Goal: Task Accomplishment & Management: Manage account settings

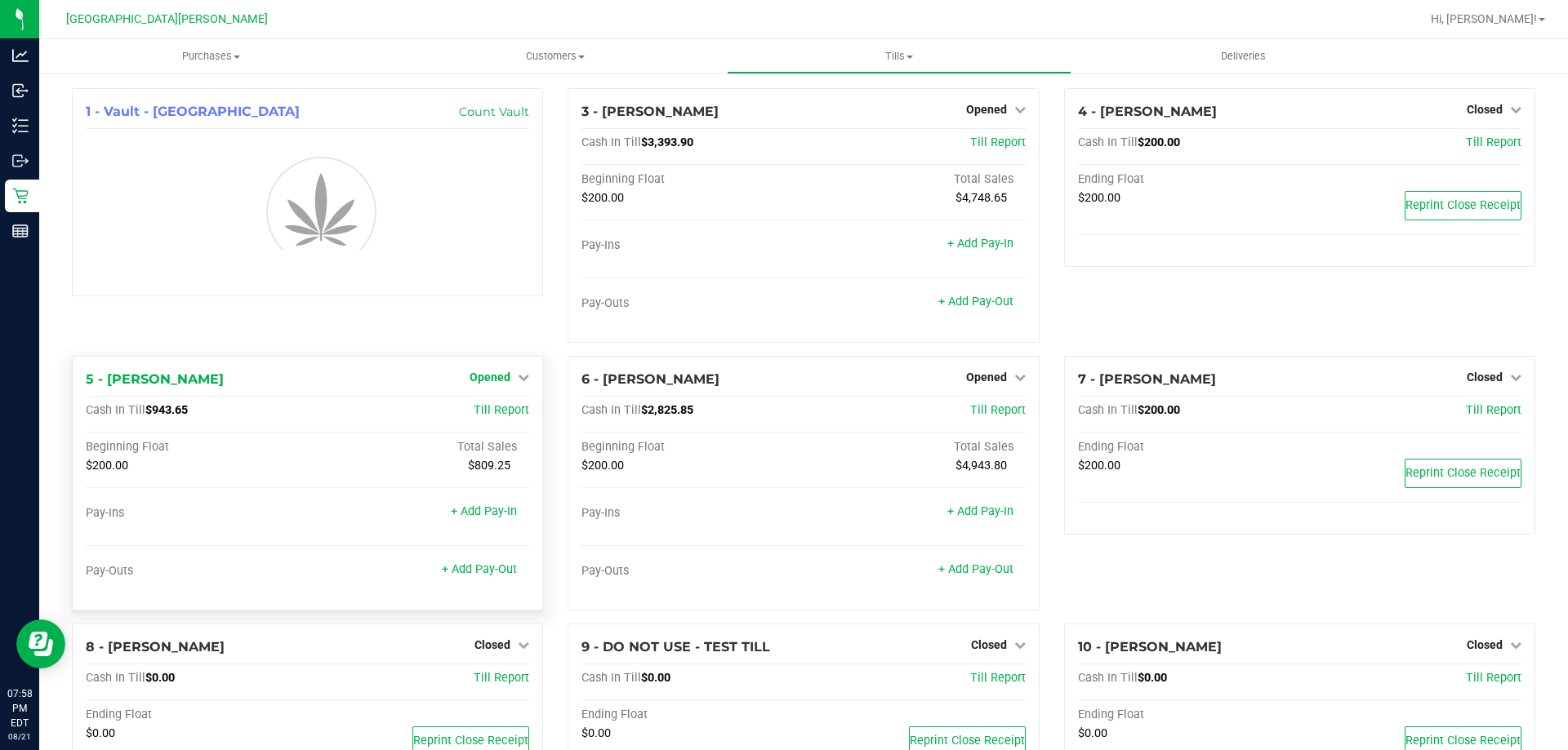
click at [485, 373] on span "Opened" at bounding box center [489, 378] width 41 height 13
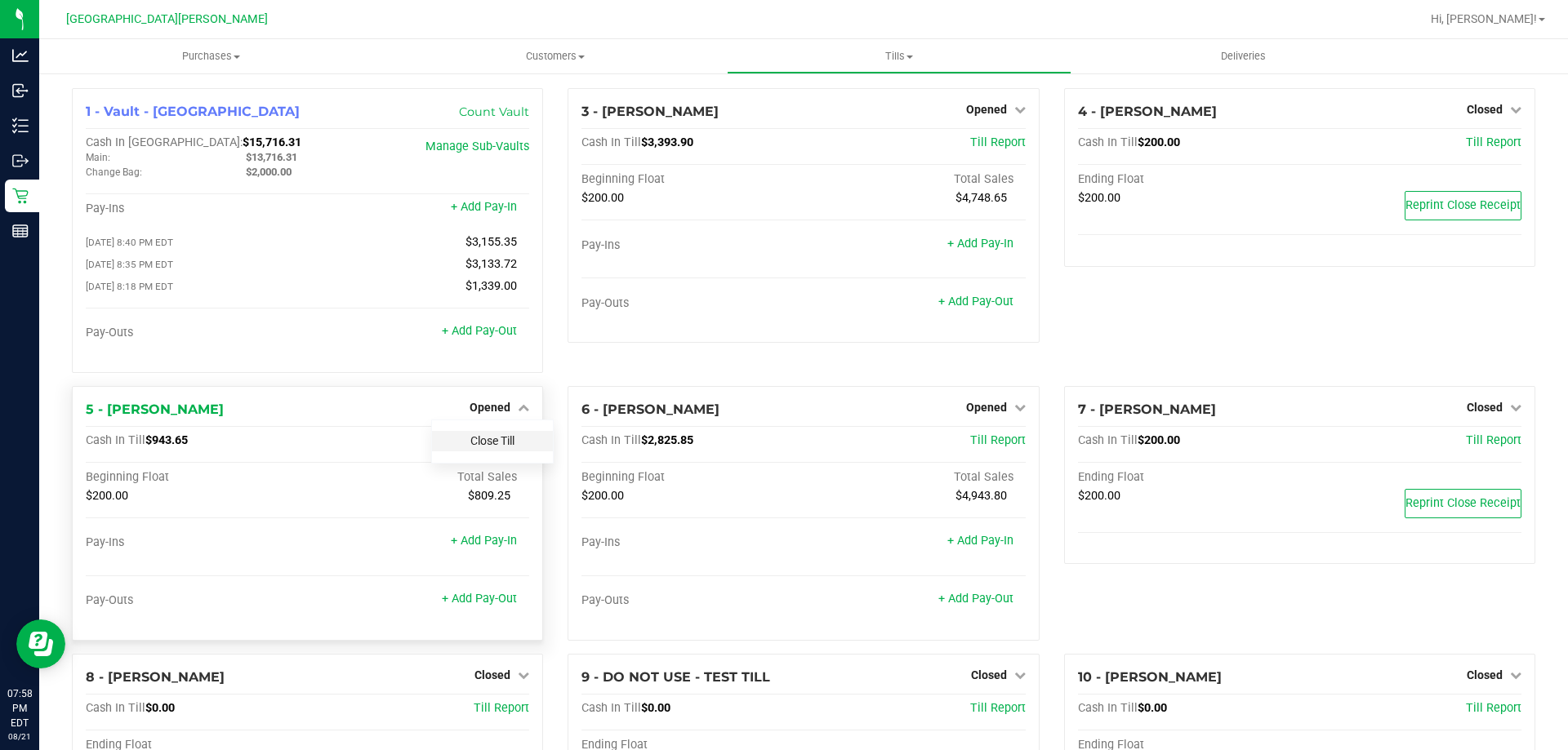
click at [493, 446] on link "Close Till" at bounding box center [492, 441] width 44 height 13
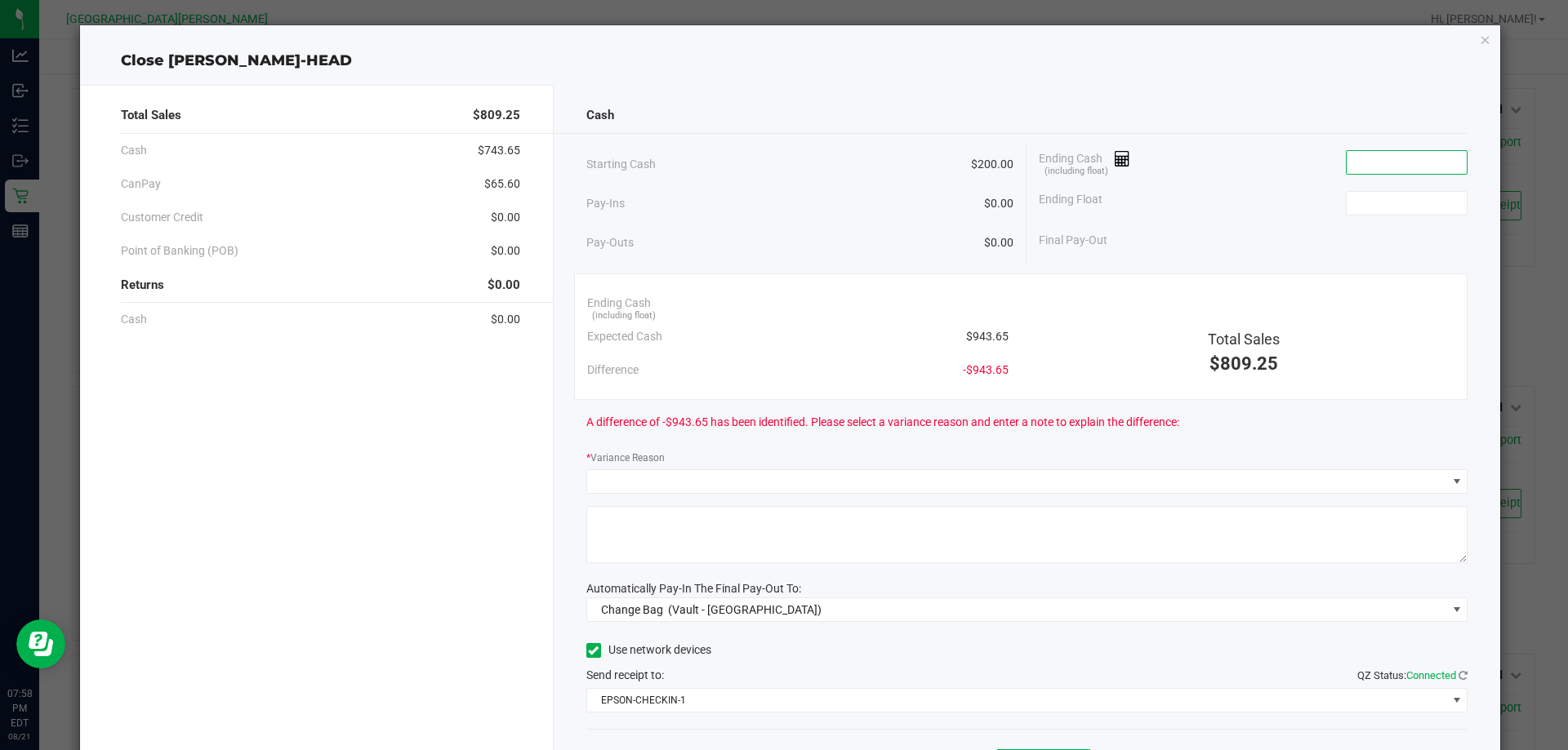
click at [1368, 158] on input at bounding box center [1407, 162] width 120 height 22
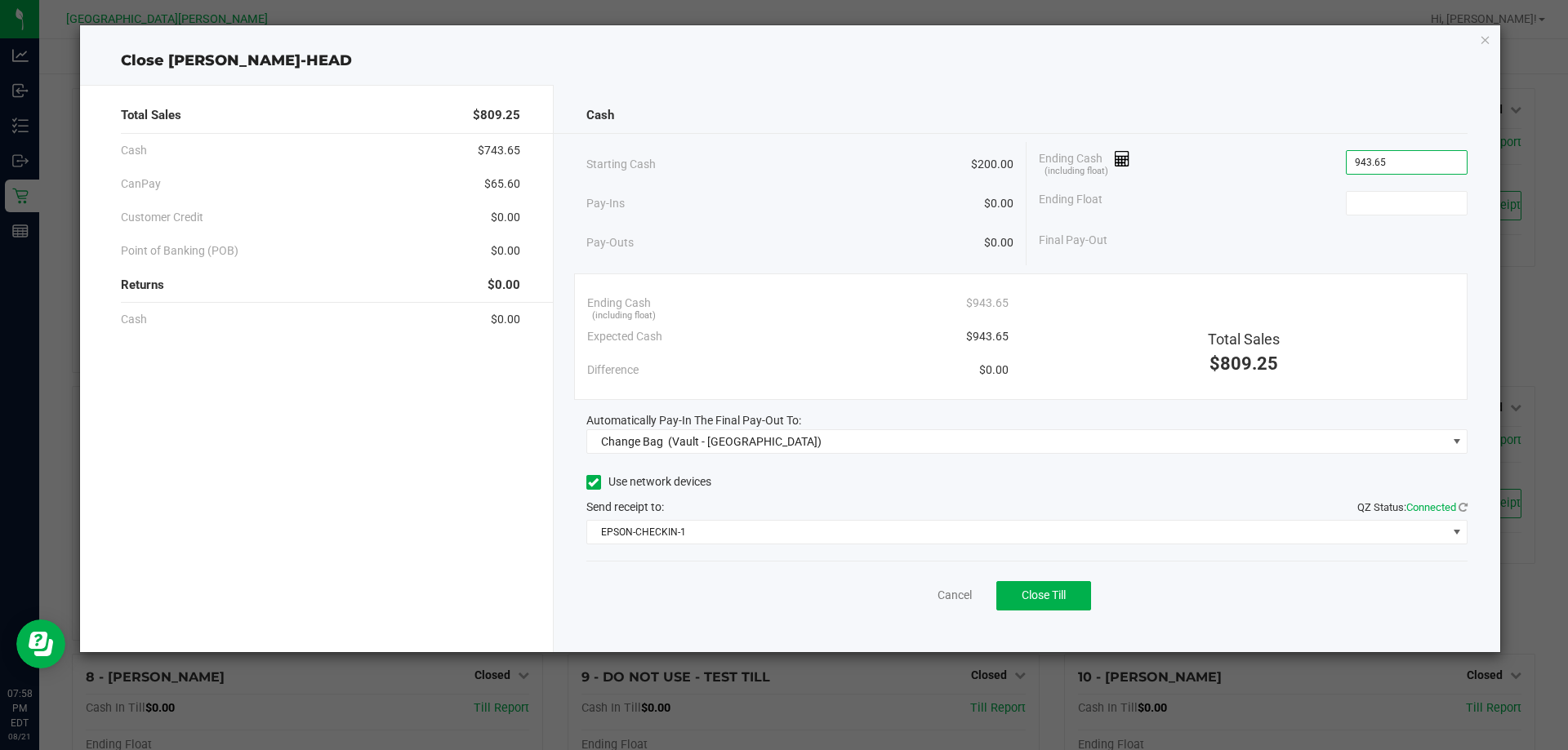
type input "$943.65"
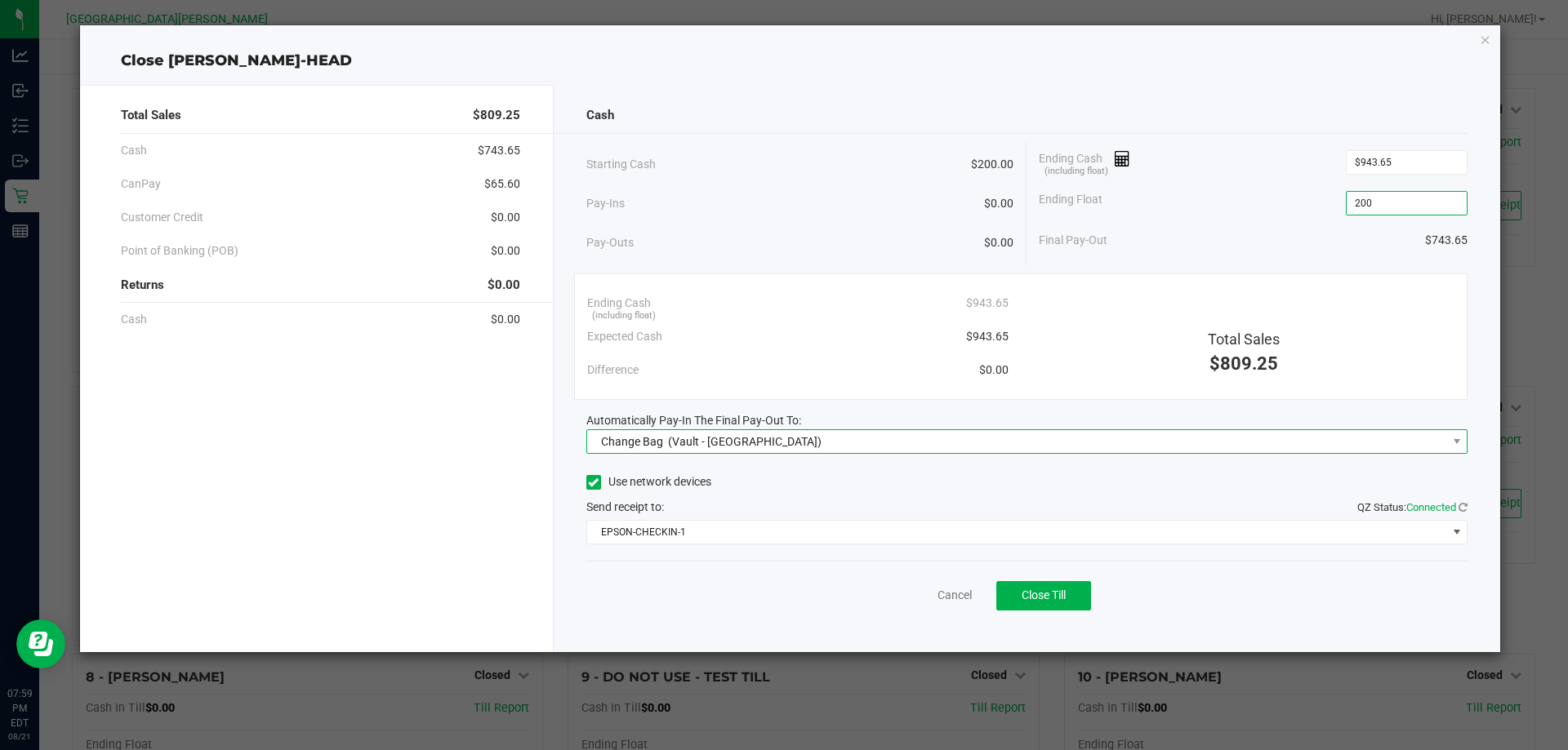
type input "$200.00"
click at [829, 434] on span "Change Bag (Vault - Key West)" at bounding box center [1017, 441] width 860 height 22
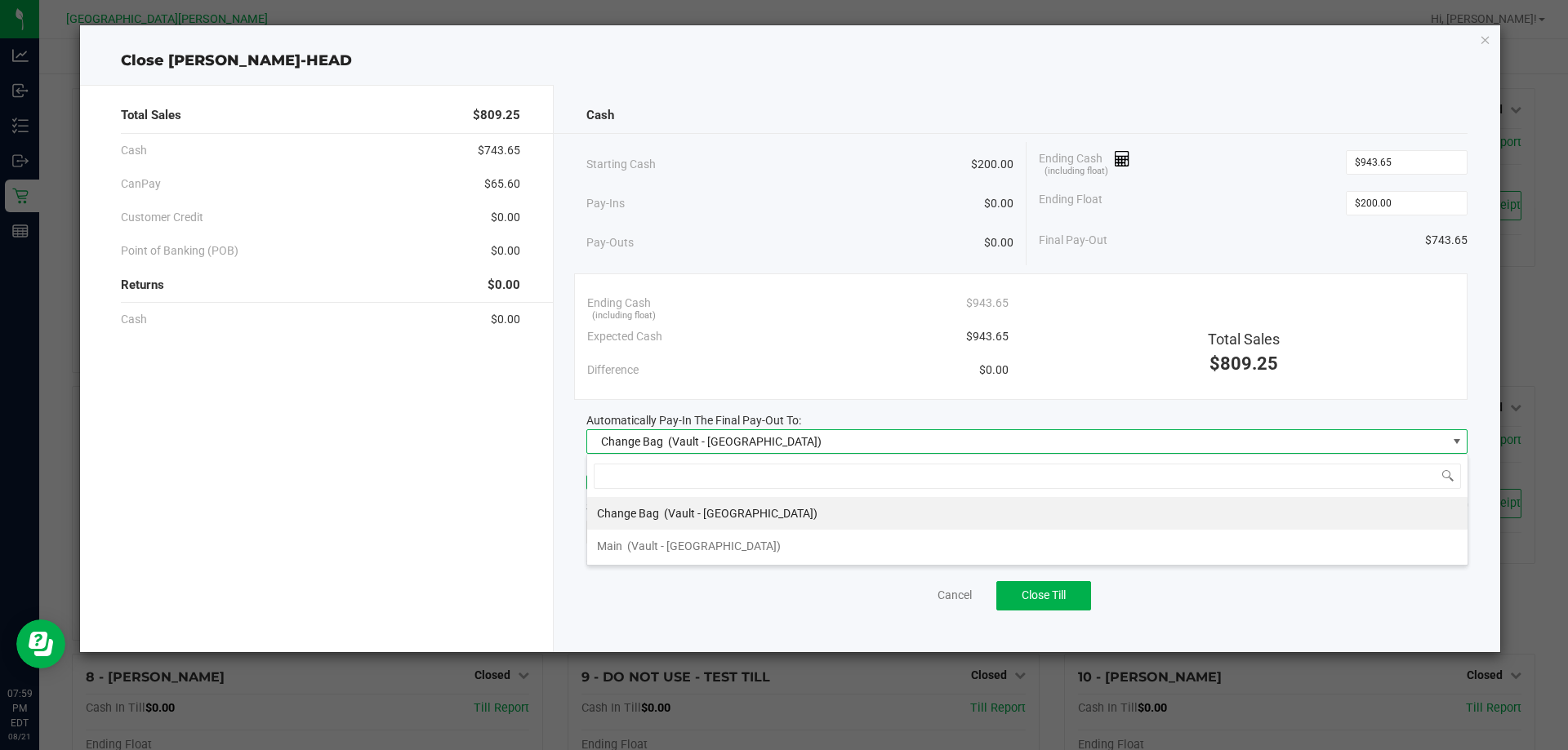
scroll to position [24, 881]
click at [731, 547] on li "Main (Vault - Key West)" at bounding box center [1027, 546] width 880 height 32
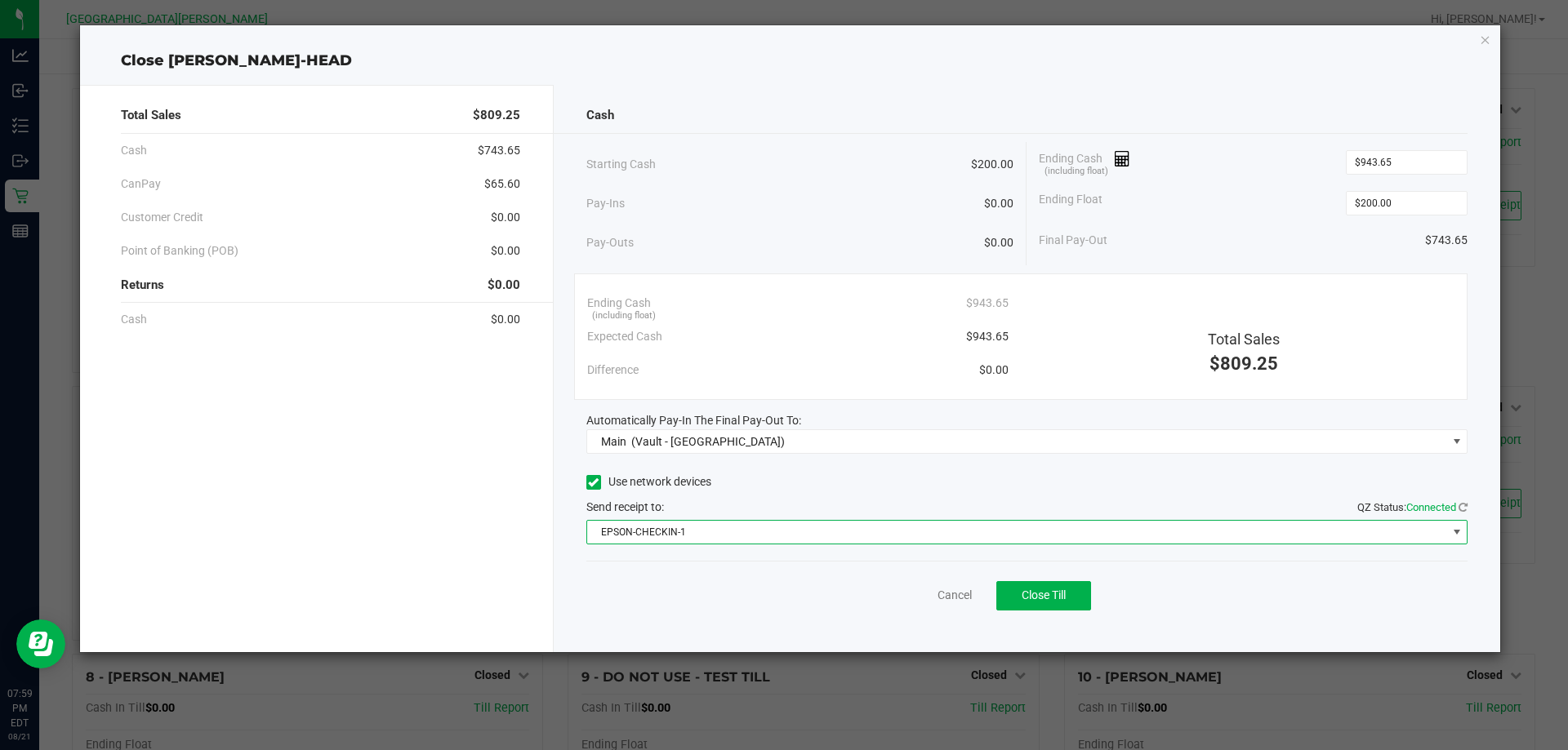
click at [728, 536] on span "EPSON-CHECKIN-1" at bounding box center [1017, 532] width 860 height 22
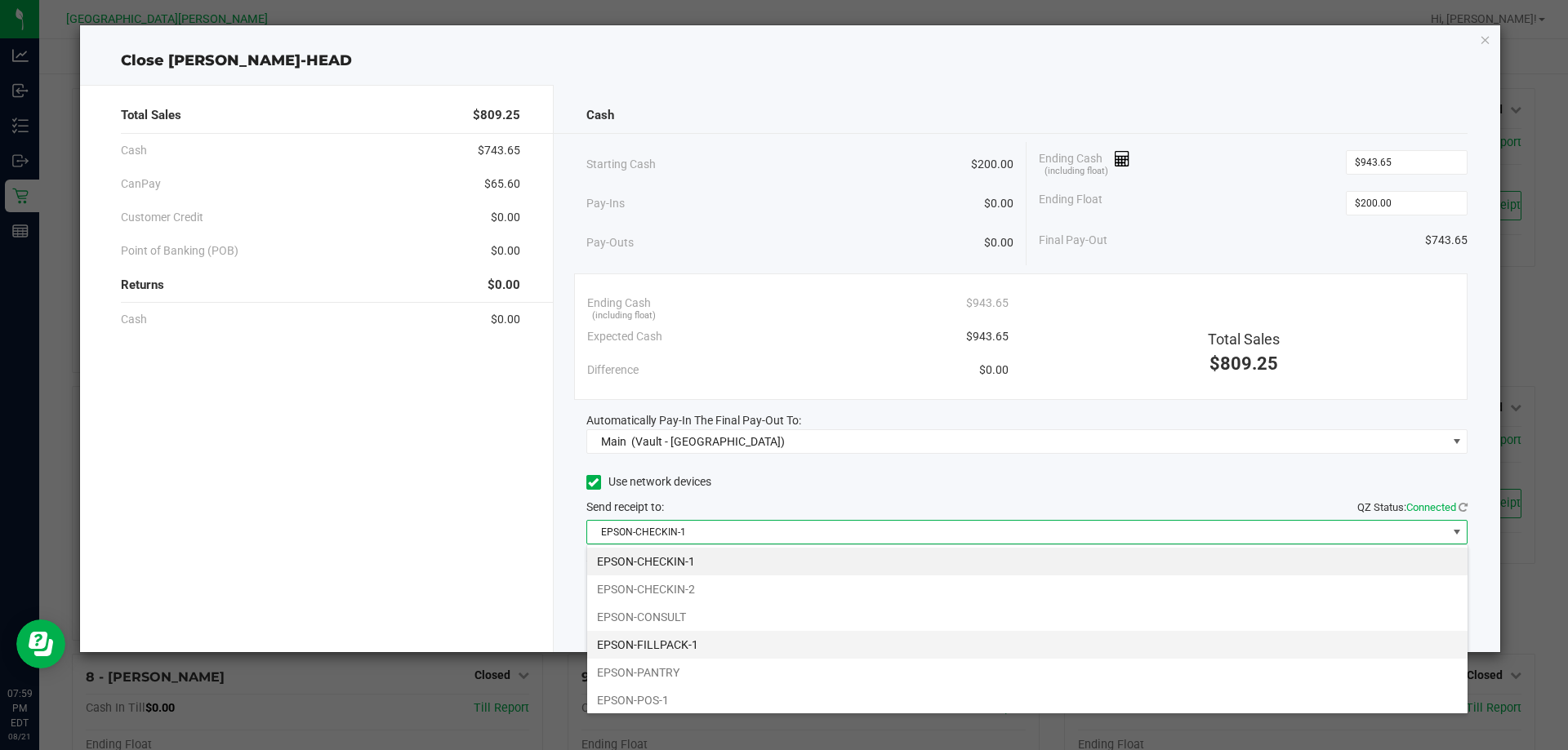
click at [703, 647] on li "EPSON-FILLPACK-1" at bounding box center [1027, 644] width 880 height 28
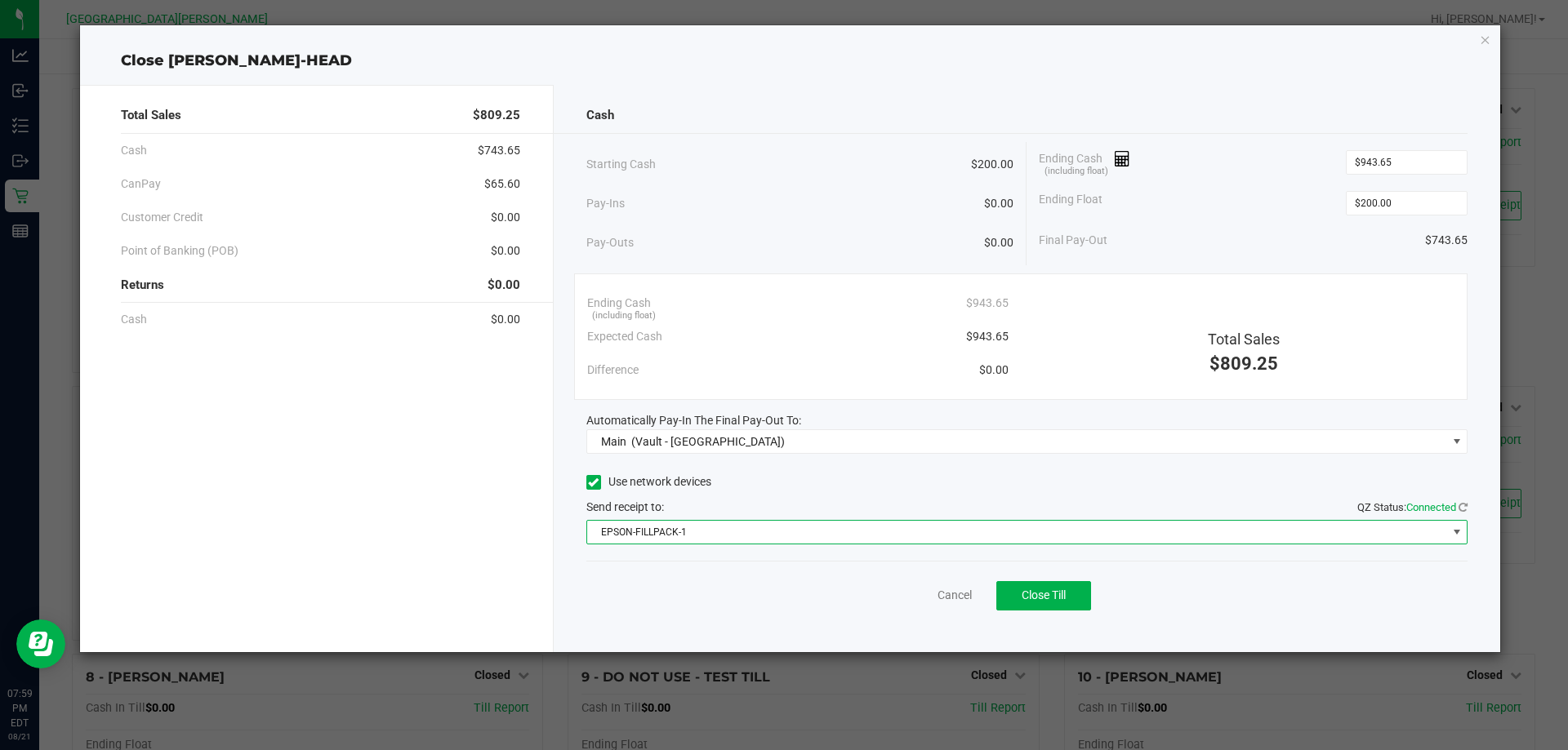
click at [699, 625] on div "Cash Starting Cash $200.00 Pay-Ins $0.00 Pay-Outs $0.00 Ending Cash (including …" at bounding box center [1027, 368] width 947 height 568
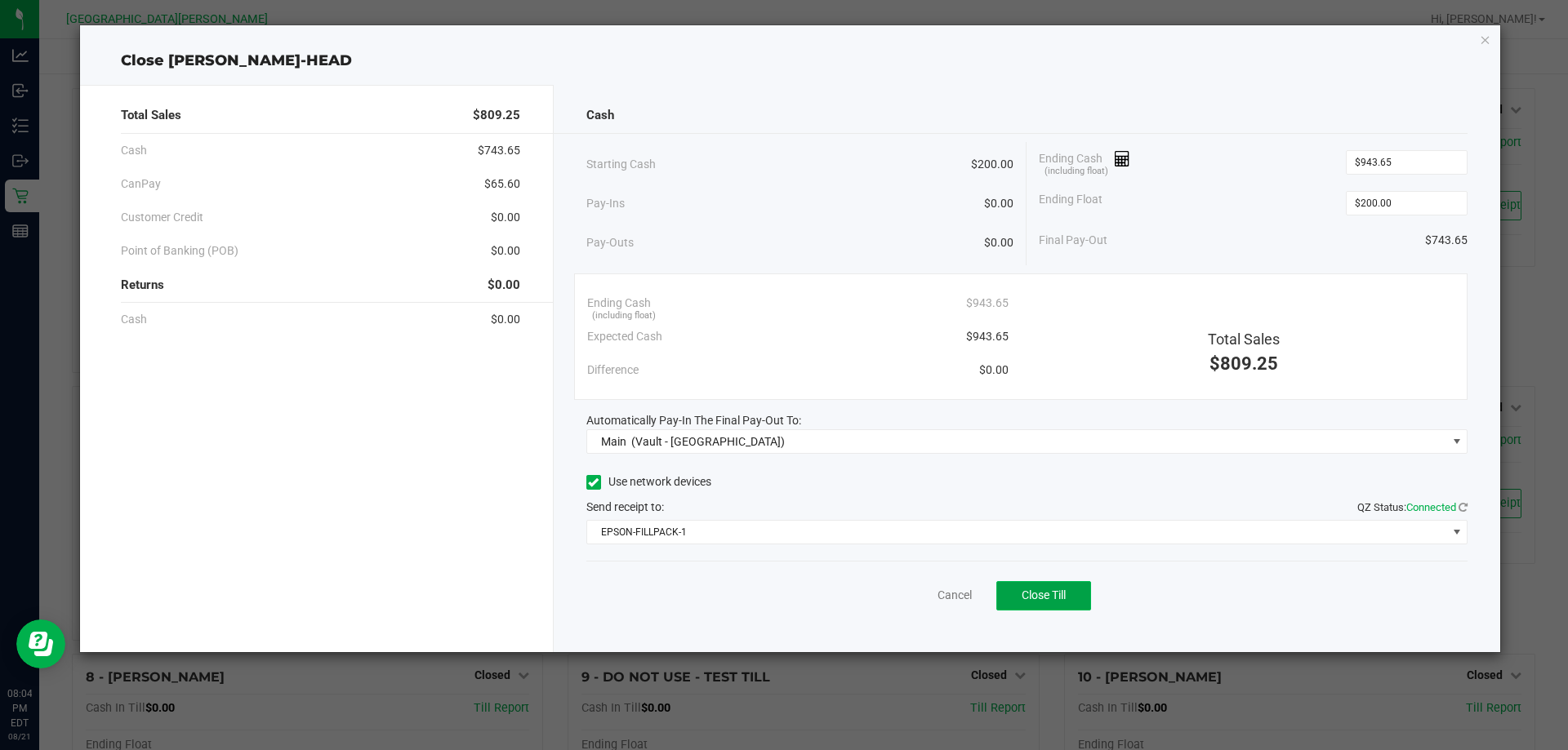
click at [1022, 598] on span "Close Till" at bounding box center [1044, 595] width 44 height 13
click at [914, 602] on link "Dismiss" at bounding box center [919, 595] width 39 height 18
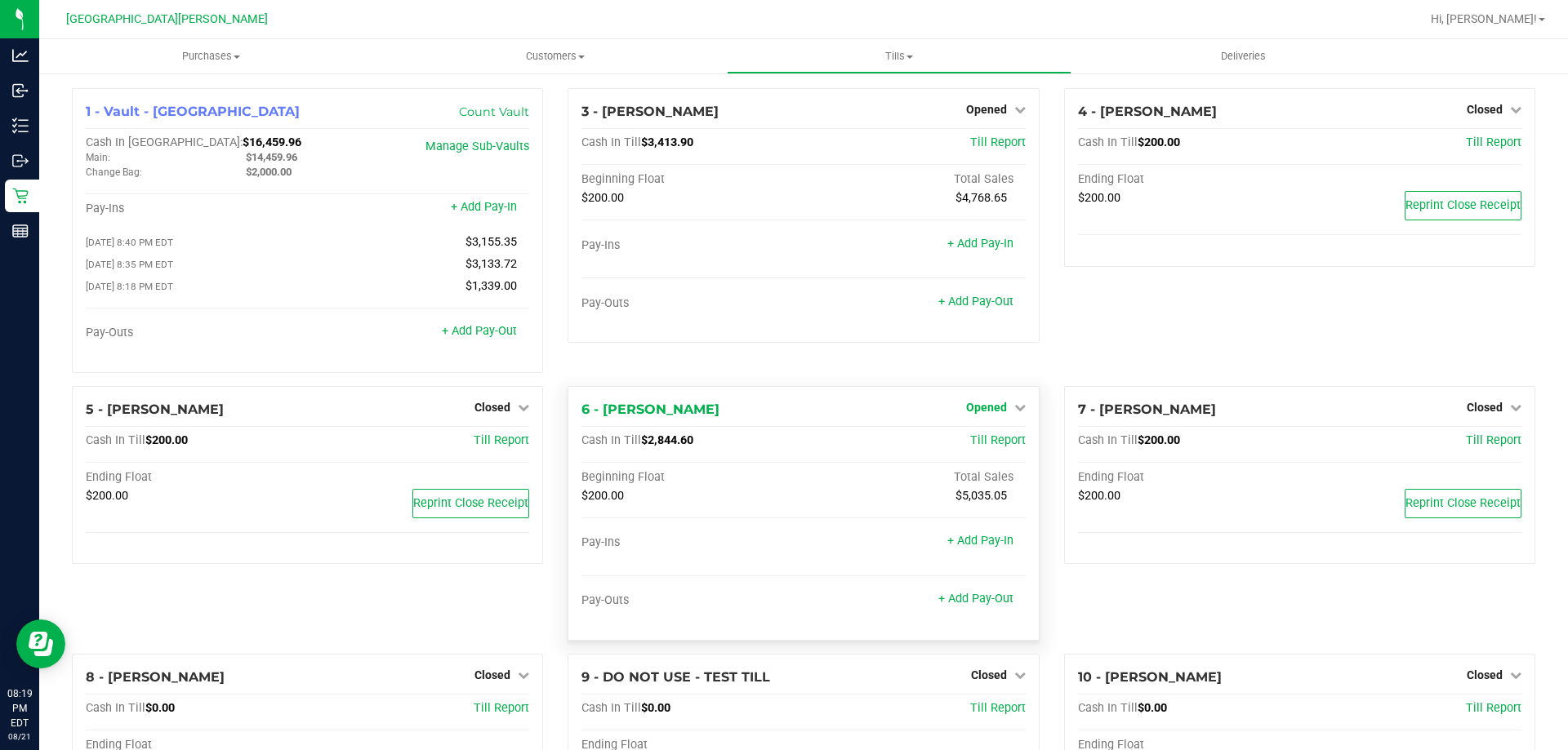
click at [974, 412] on span "Opened" at bounding box center [986, 408] width 41 height 13
click at [967, 438] on link "Close Till" at bounding box center [988, 441] width 44 height 13
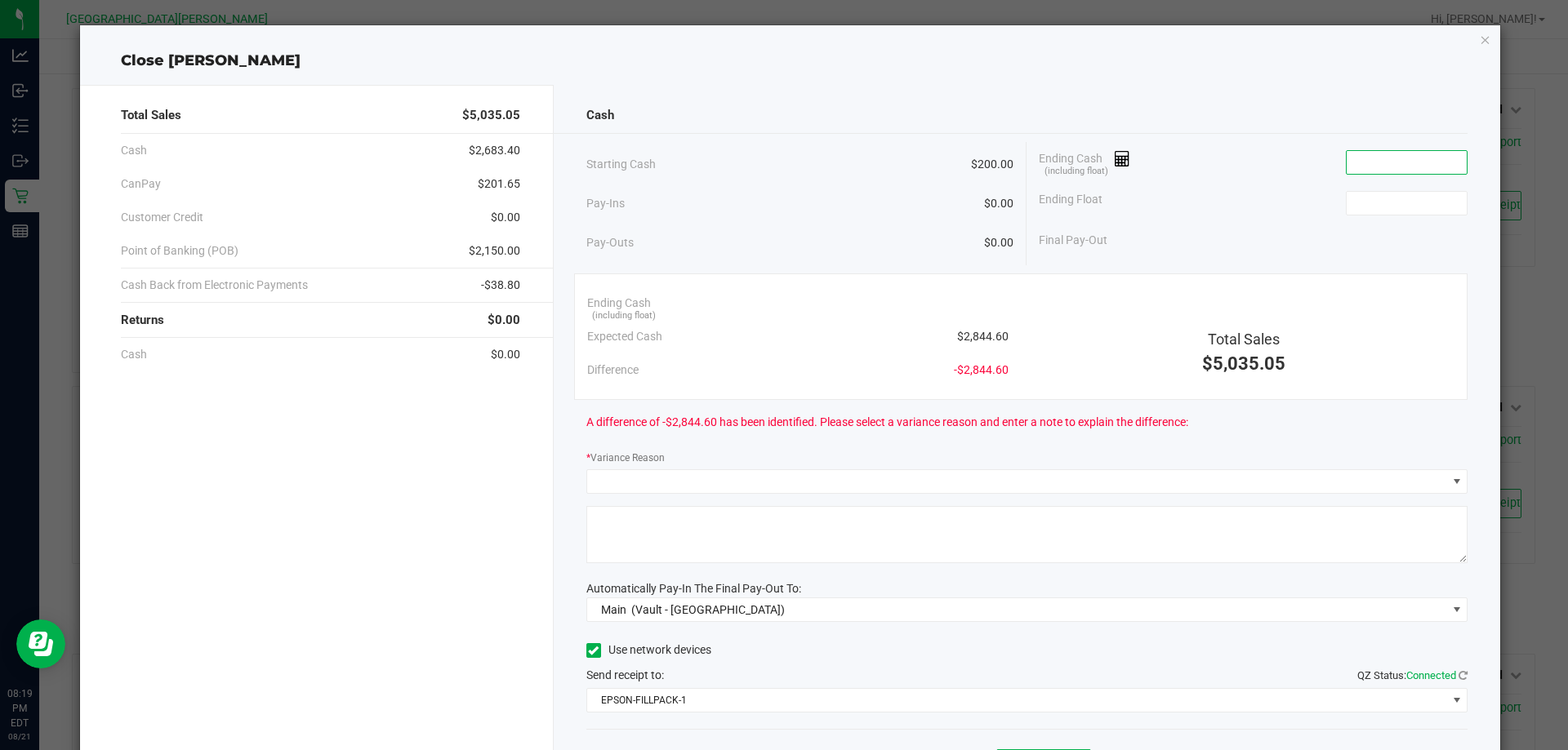
click at [1347, 159] on input at bounding box center [1407, 162] width 120 height 22
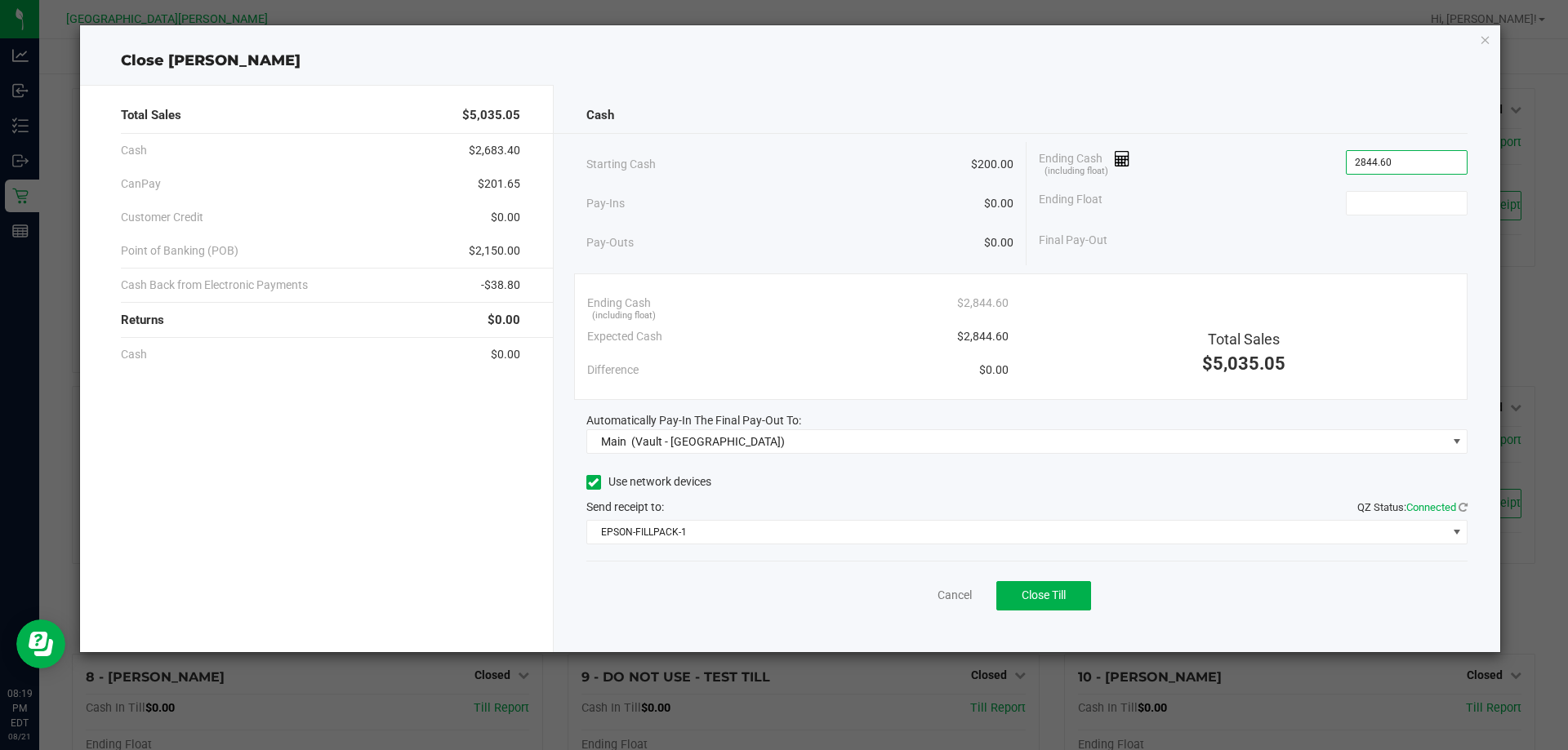
type input "$2,844.60"
type input "$200.00"
click at [1034, 592] on span "Close Till" at bounding box center [1044, 595] width 44 height 13
click at [900, 599] on link "Dismiss" at bounding box center [919, 595] width 39 height 18
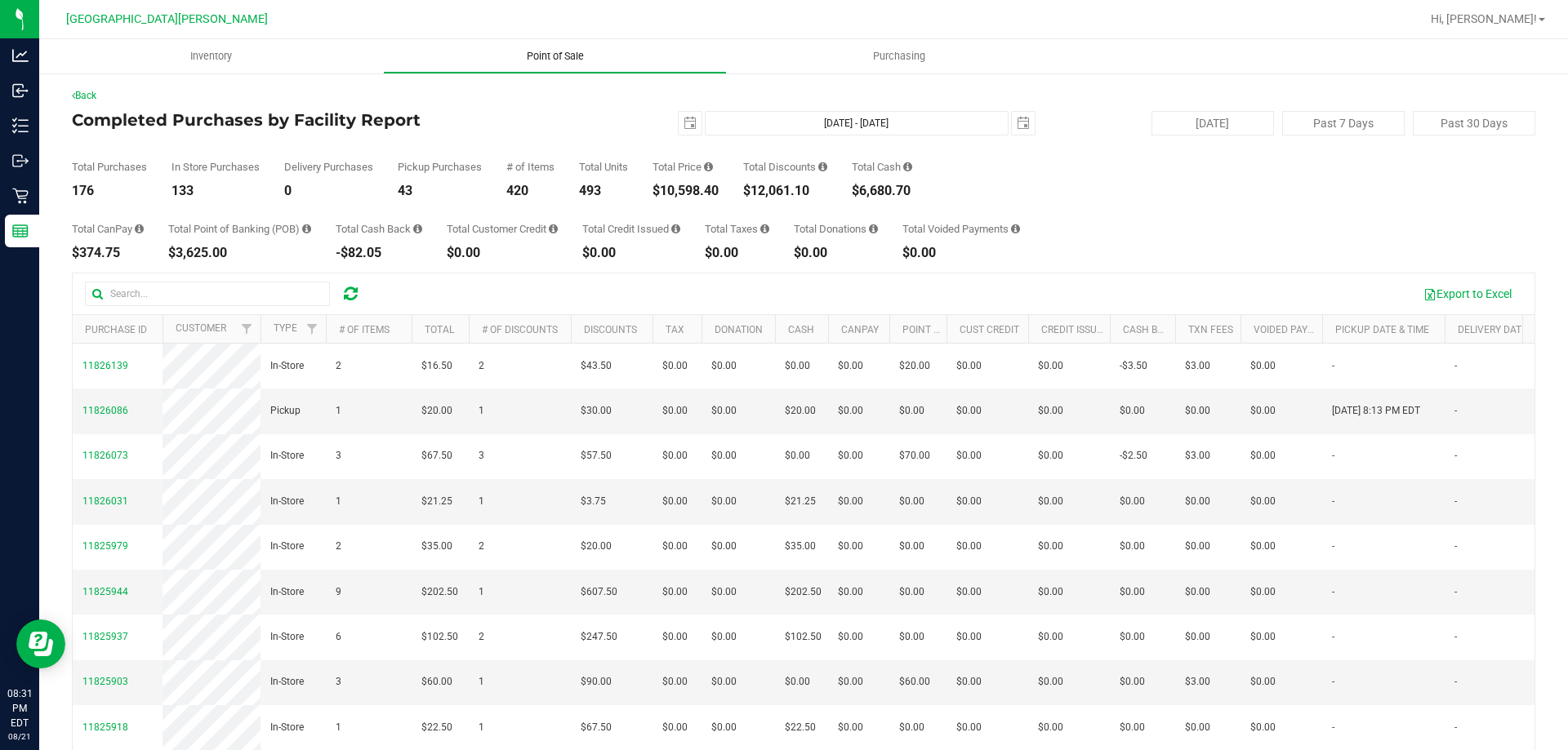
click at [539, 48] on uib-tab-heading "Point of Sale" at bounding box center [554, 56] width 343 height 32
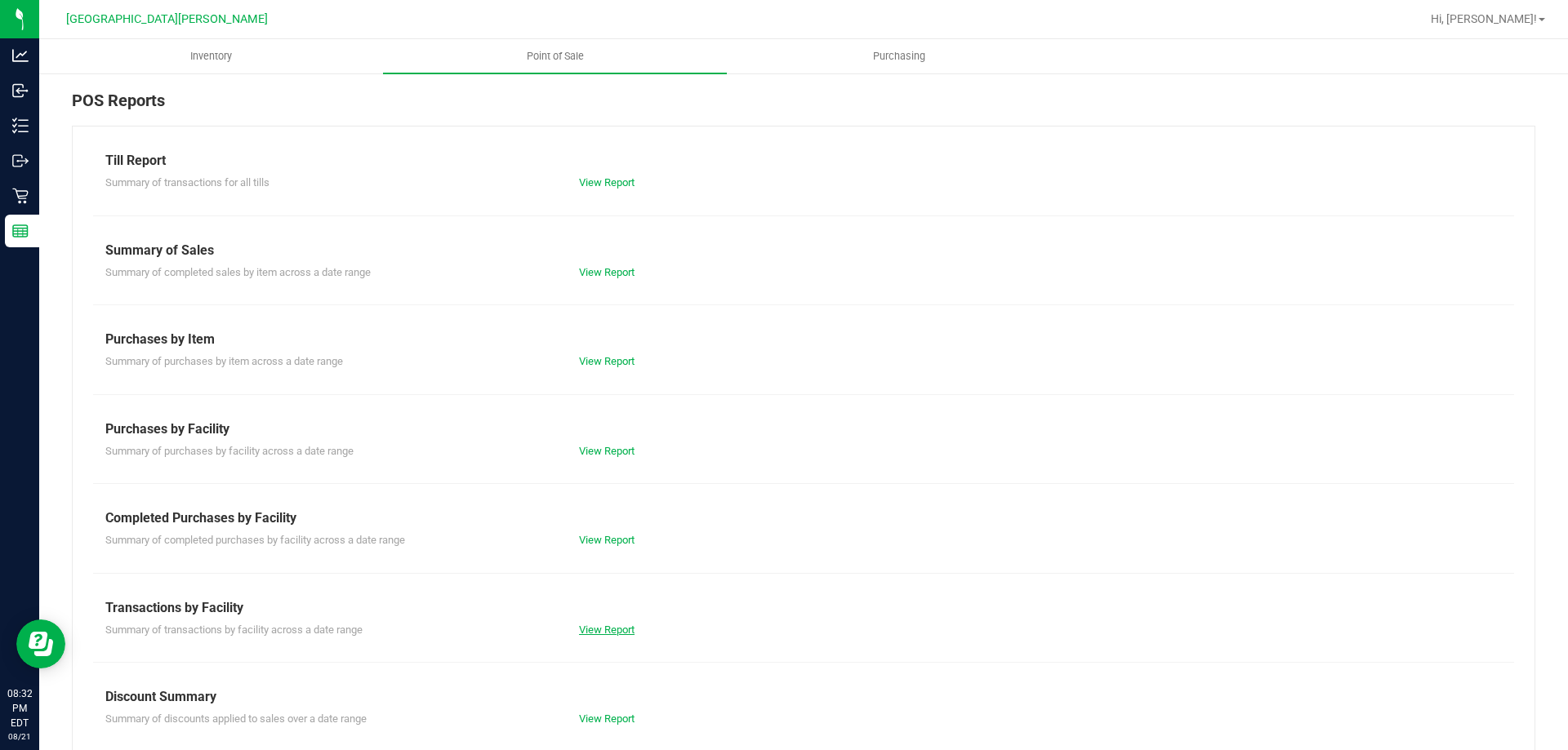
click at [593, 624] on link "View Report" at bounding box center [607, 630] width 56 height 12
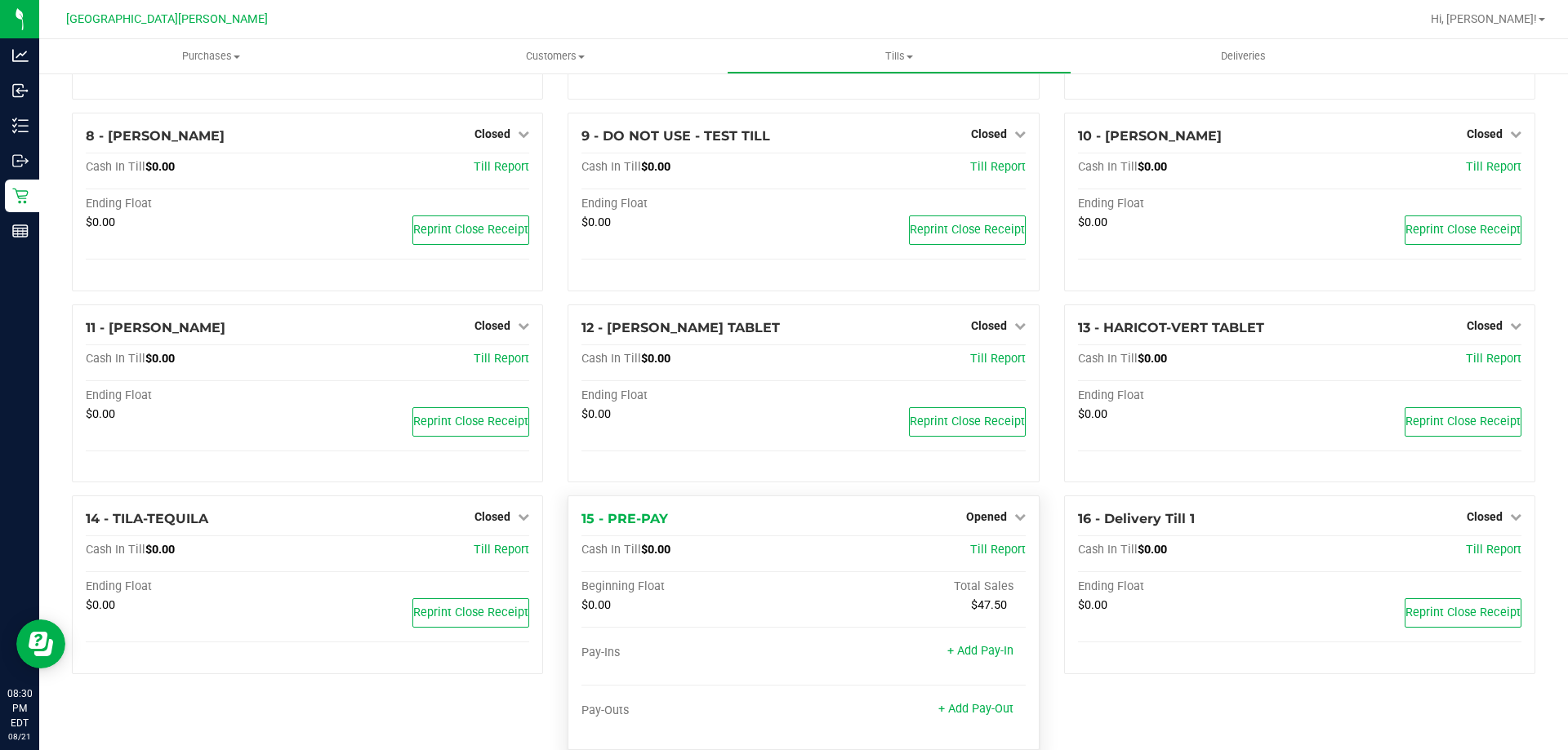
scroll to position [498, 0]
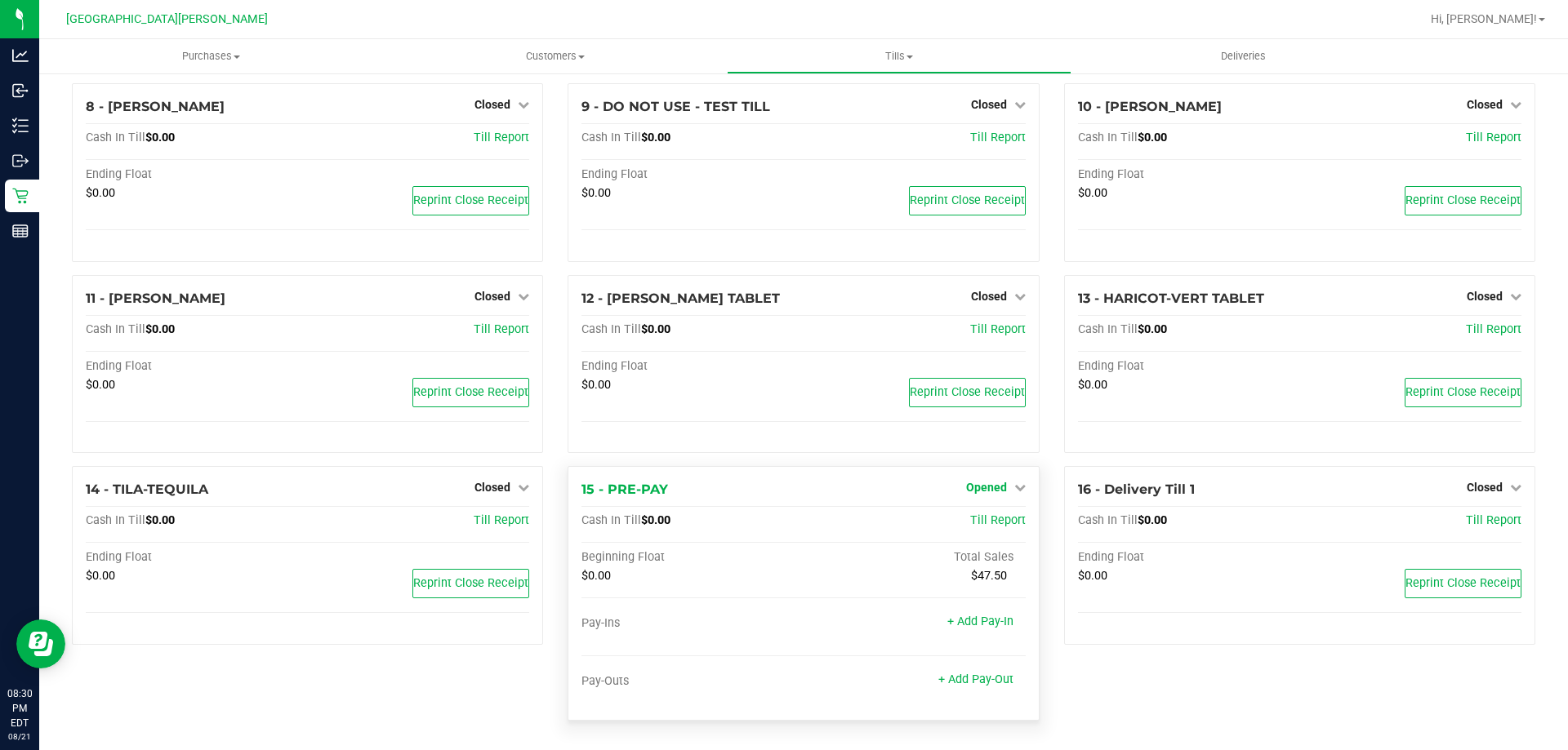
click at [971, 482] on span "Opened" at bounding box center [986, 488] width 41 height 13
click at [975, 529] on div "Close Till" at bounding box center [988, 522] width 121 height 20
click at [975, 522] on link "Close Till" at bounding box center [988, 522] width 44 height 13
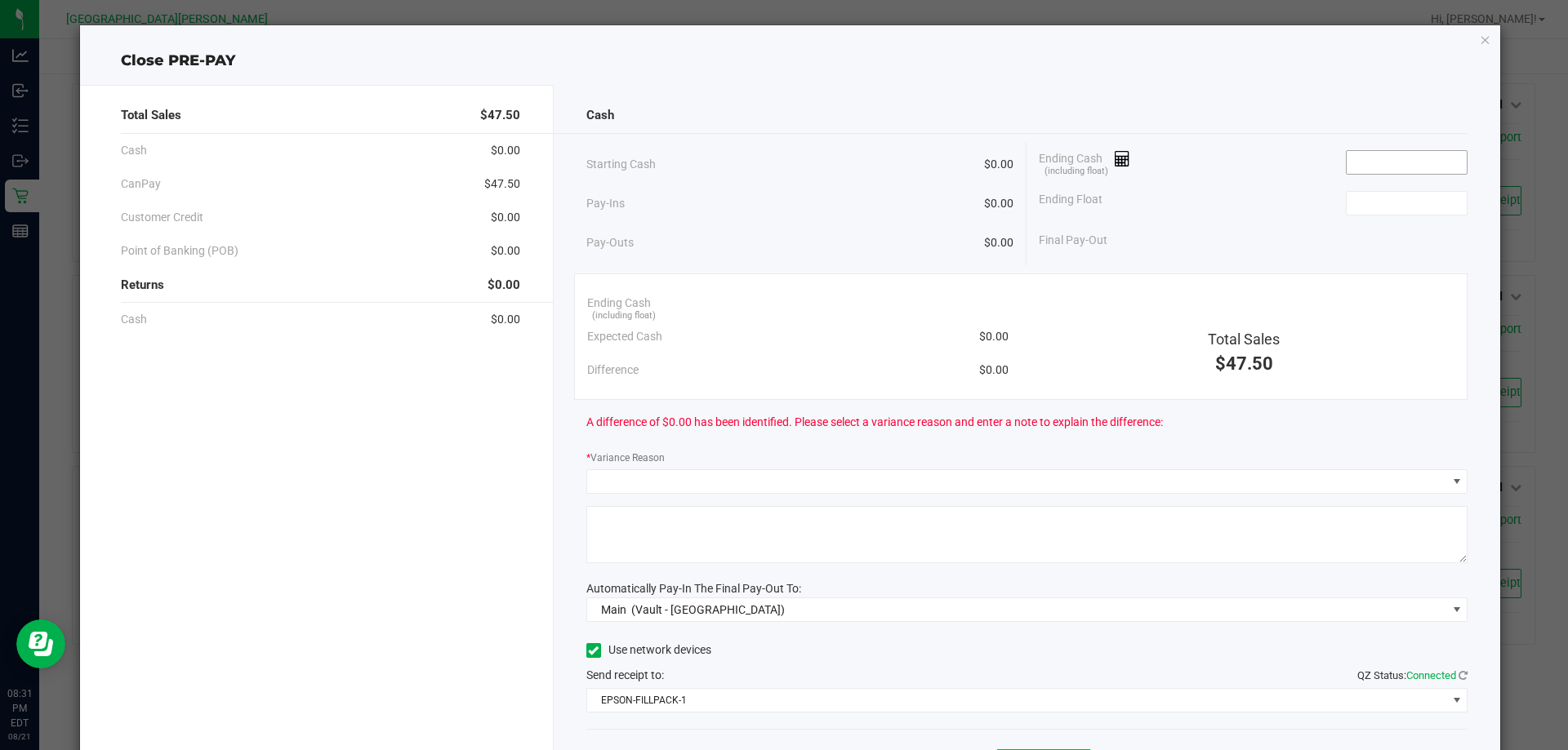
click at [1390, 161] on input at bounding box center [1407, 162] width 120 height 22
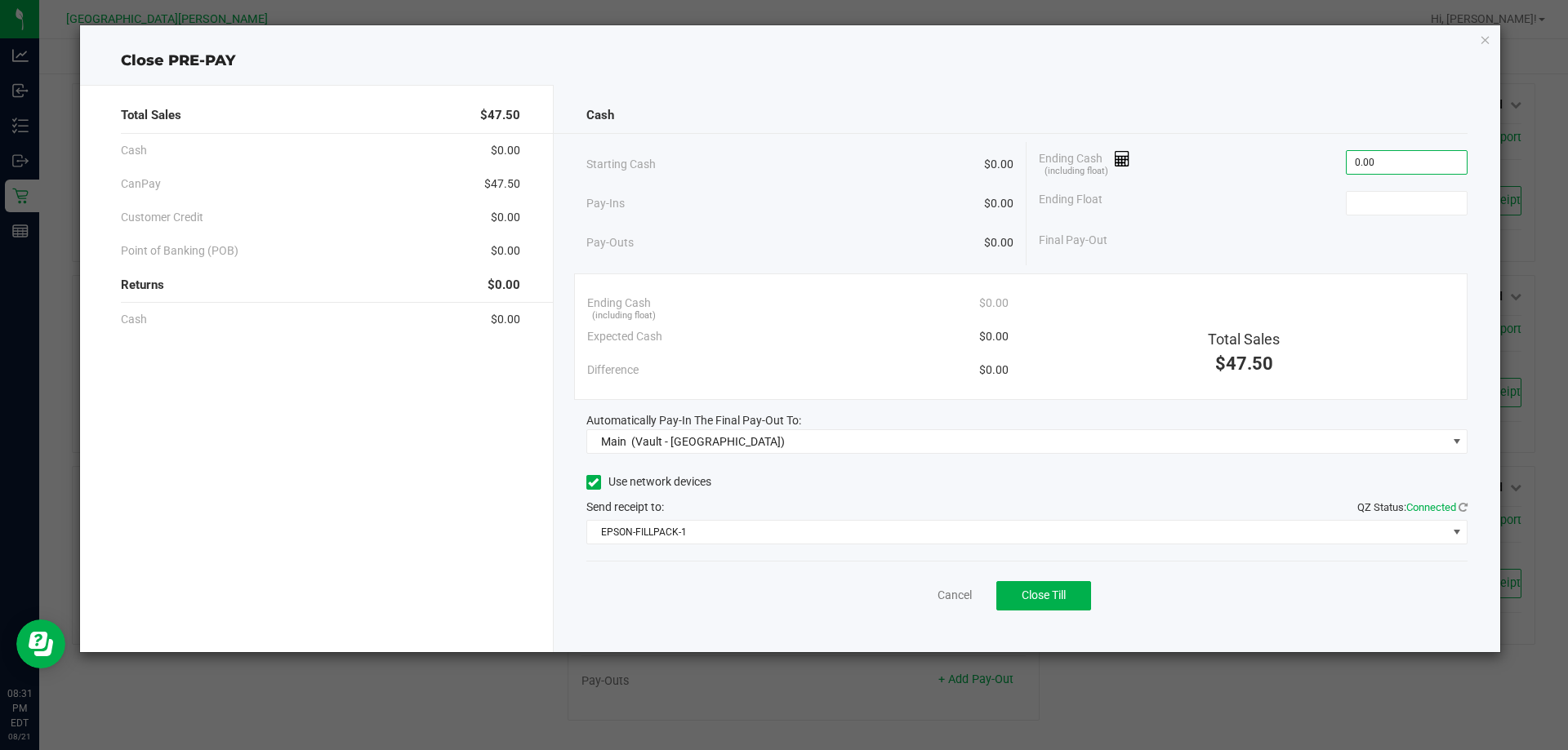
type input "$0.00"
click at [1058, 598] on span "Close Till" at bounding box center [1044, 595] width 44 height 13
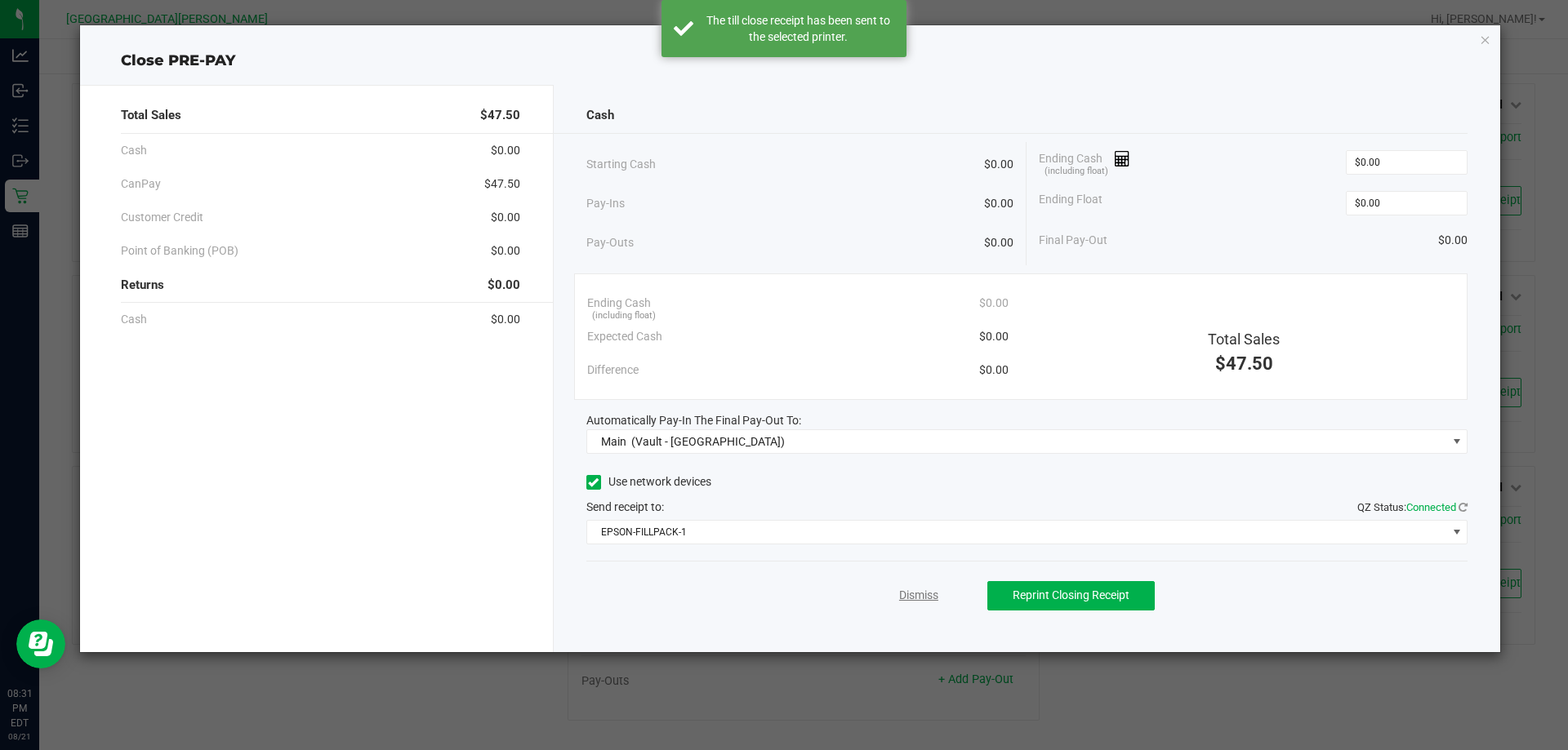
click at [908, 590] on link "Dismiss" at bounding box center [919, 595] width 39 height 18
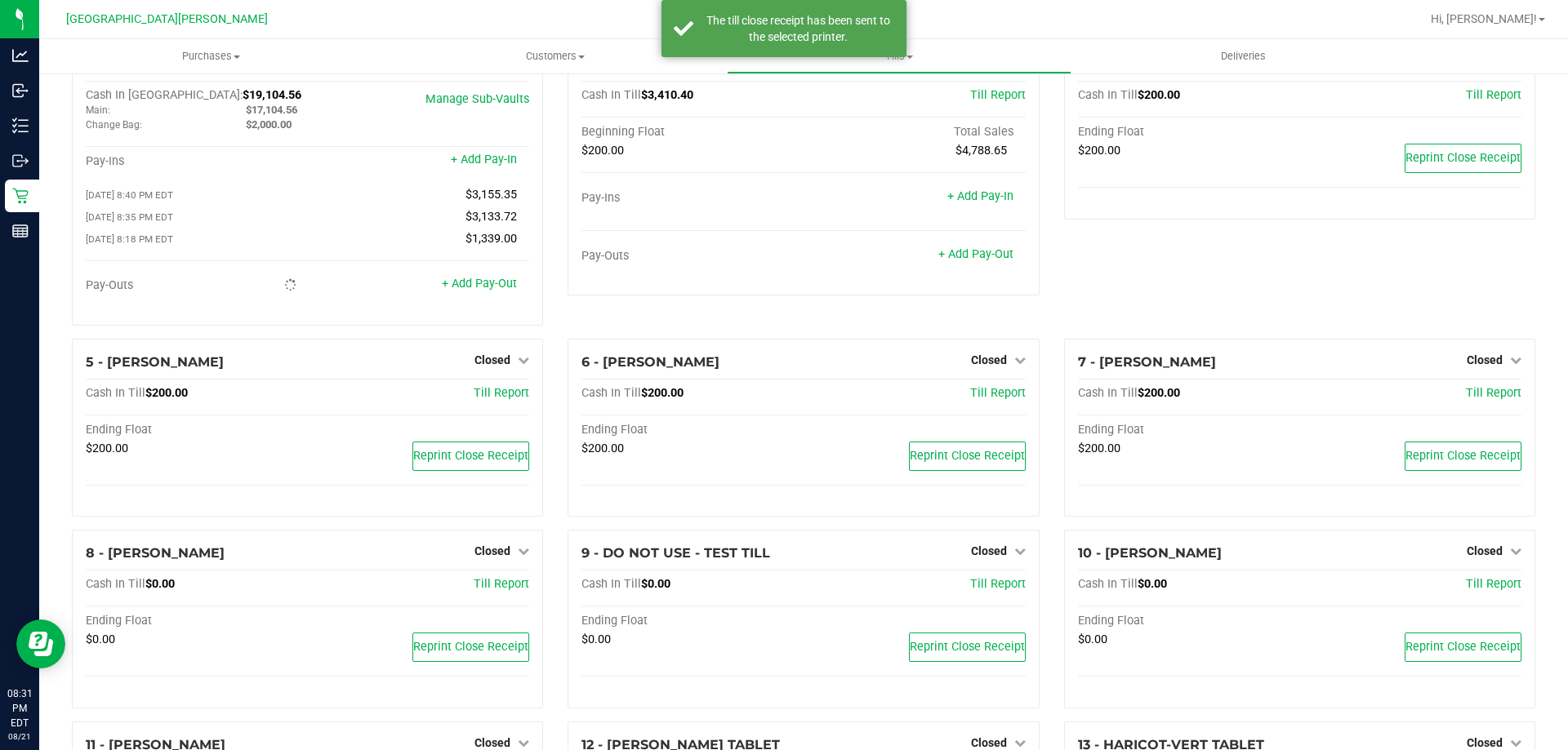
scroll to position [0, 0]
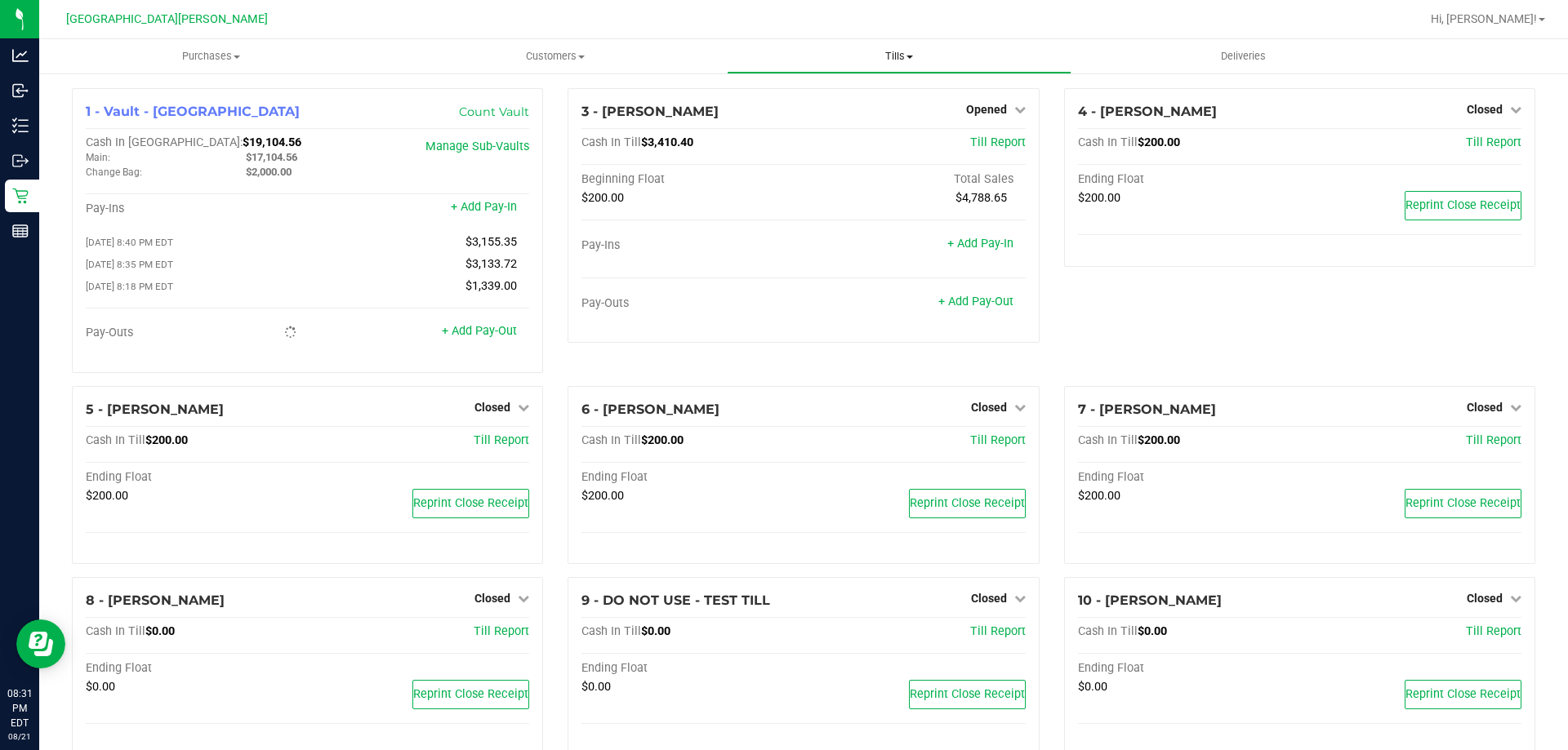
click at [901, 60] on span "Tills" at bounding box center [899, 57] width 343 height 15
click at [870, 116] on span "Reconcile e-payments" at bounding box center [808, 118] width 163 height 14
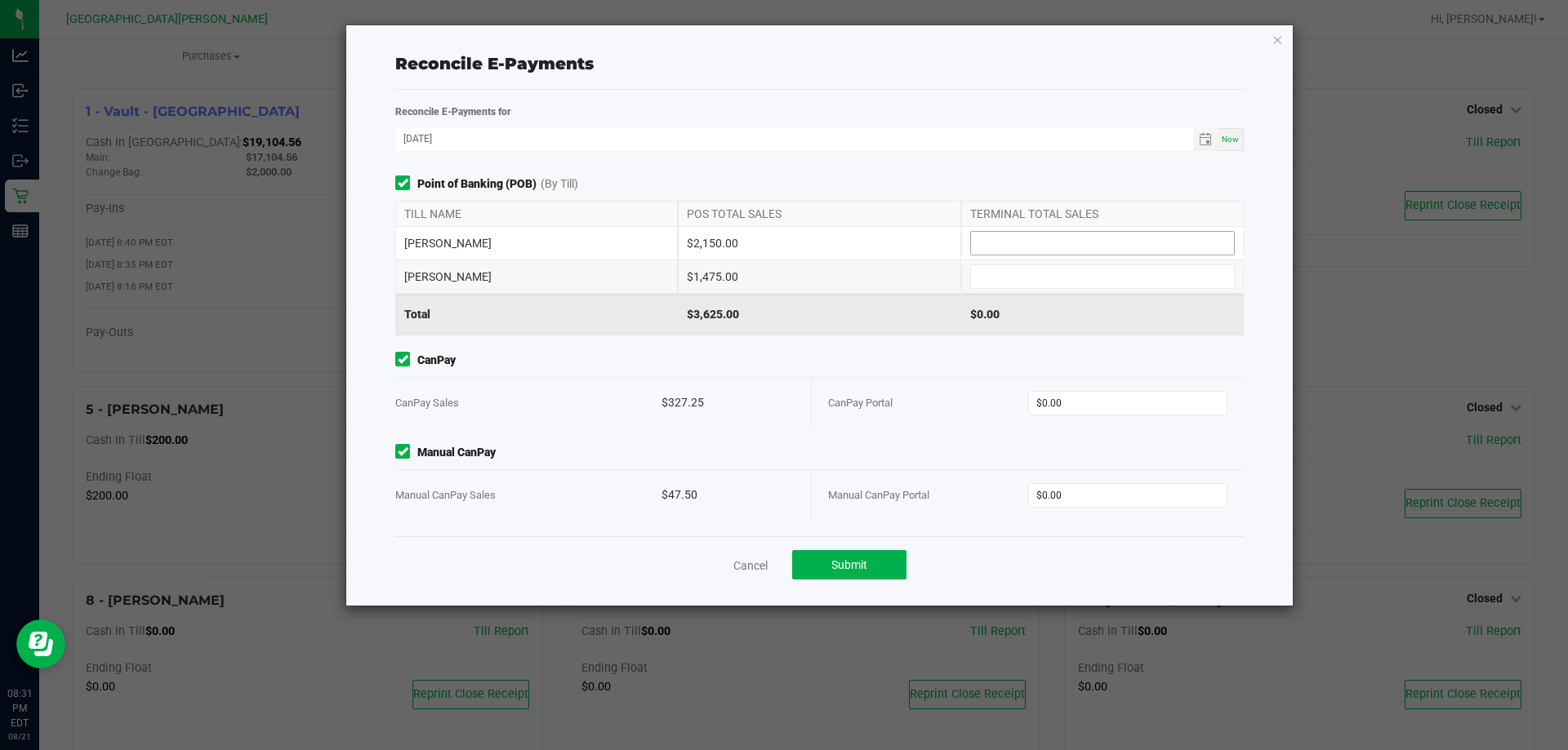
click at [1009, 245] on input at bounding box center [1102, 242] width 263 height 22
type input "$2,150.00"
type input "$1,475.00"
type input "$327.25"
type input "$47.50"
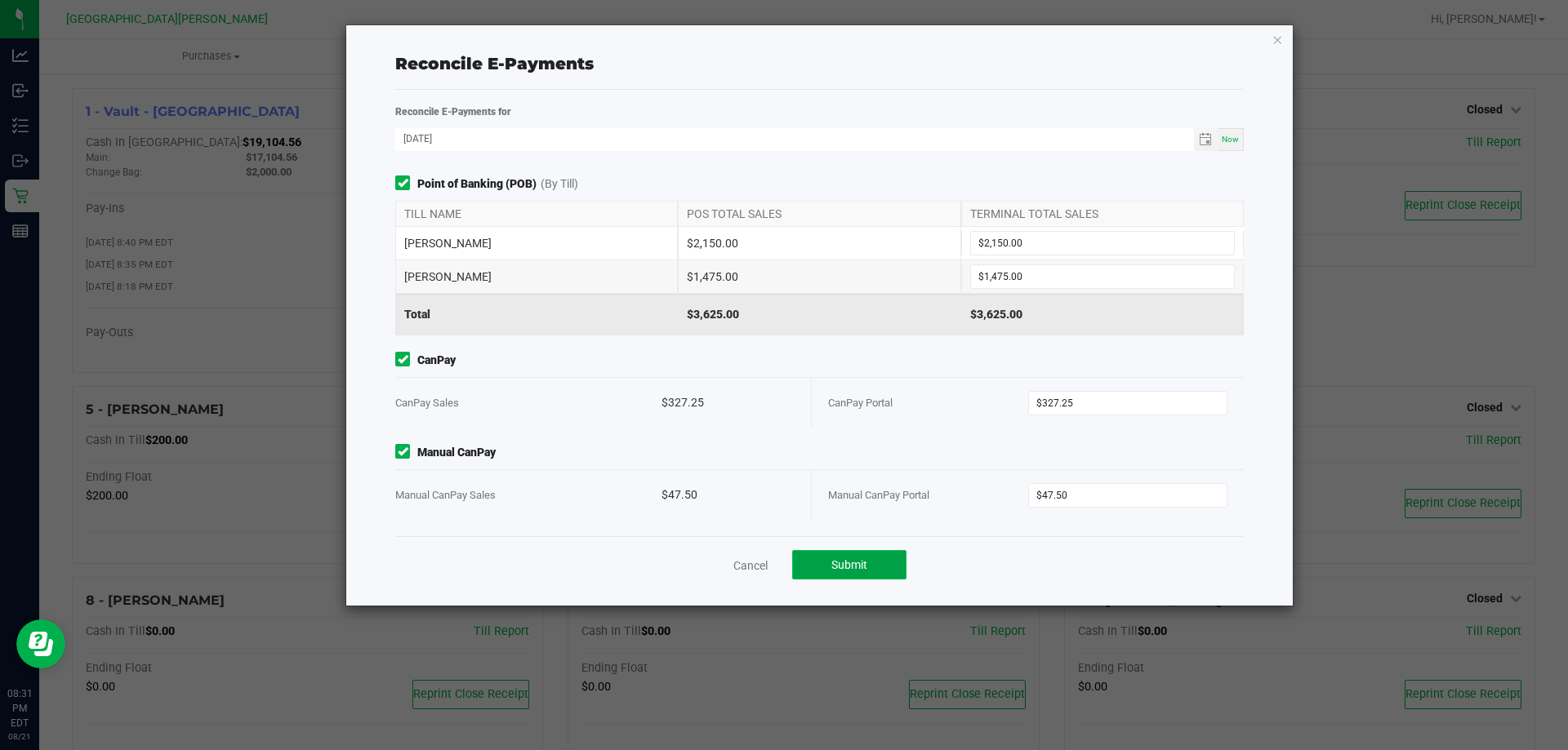
click at [851, 570] on span "Submit" at bounding box center [849, 565] width 36 height 13
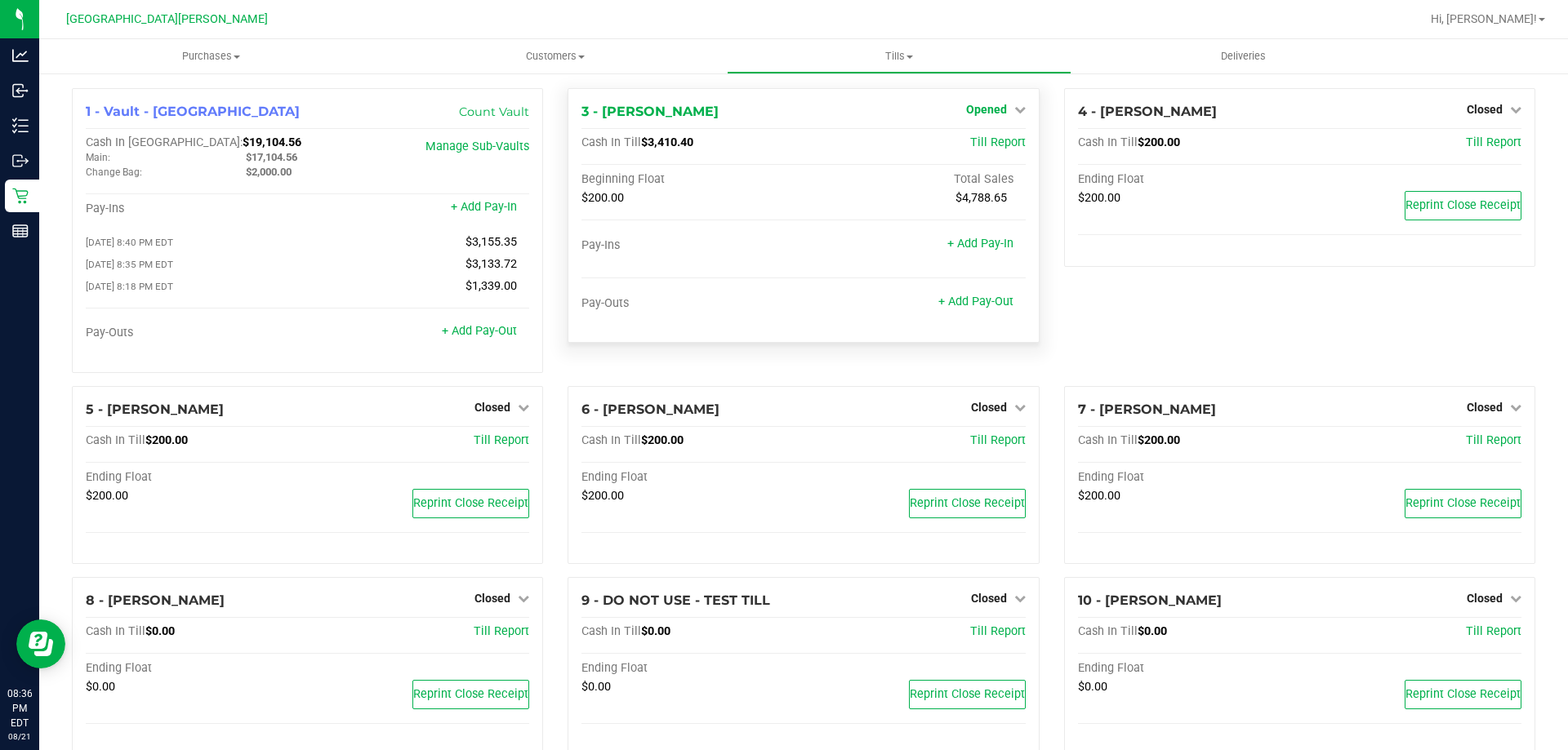
click at [975, 104] on span "Opened" at bounding box center [986, 109] width 41 height 13
click at [974, 146] on link "Close Till" at bounding box center [988, 144] width 44 height 13
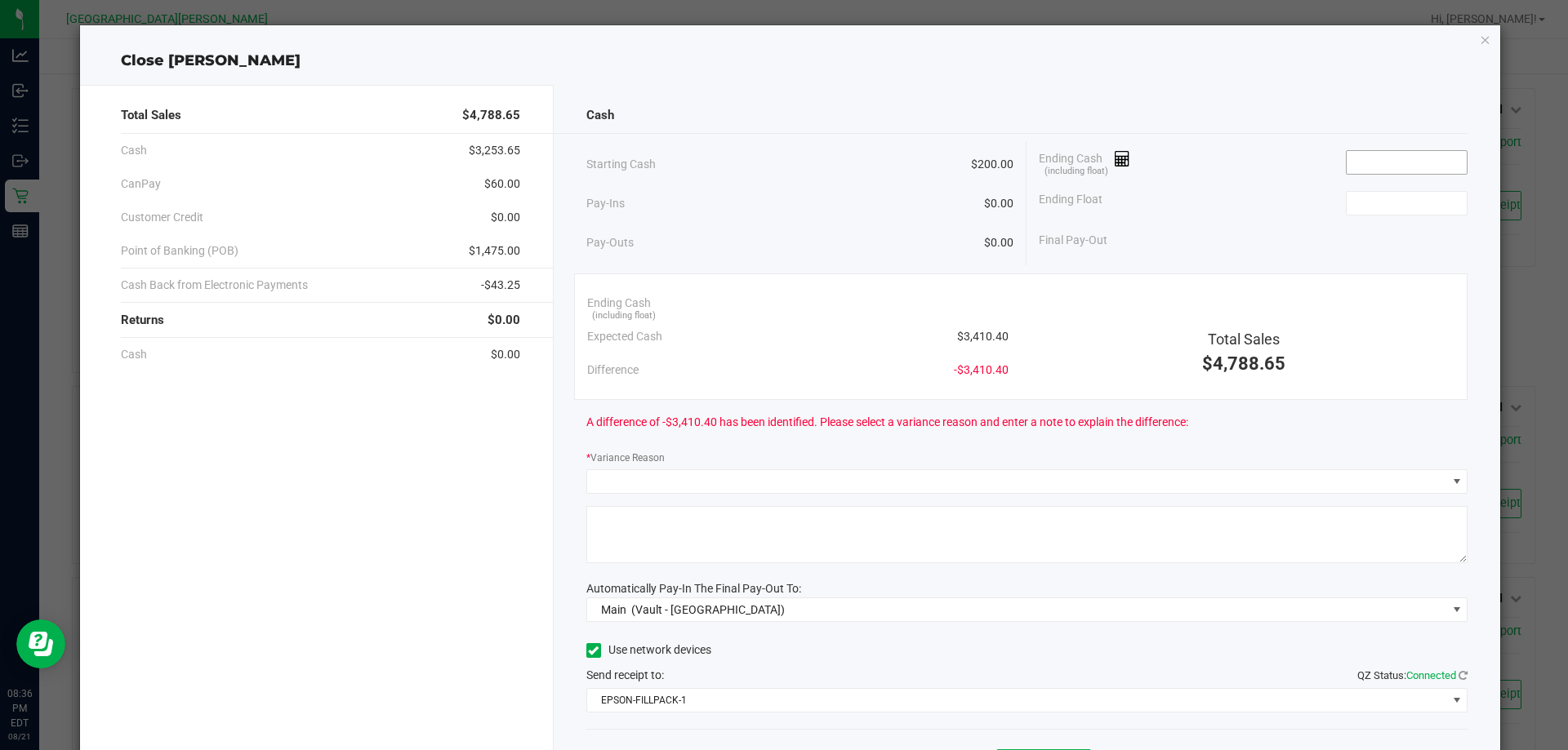
click at [1395, 168] on input at bounding box center [1407, 162] width 120 height 22
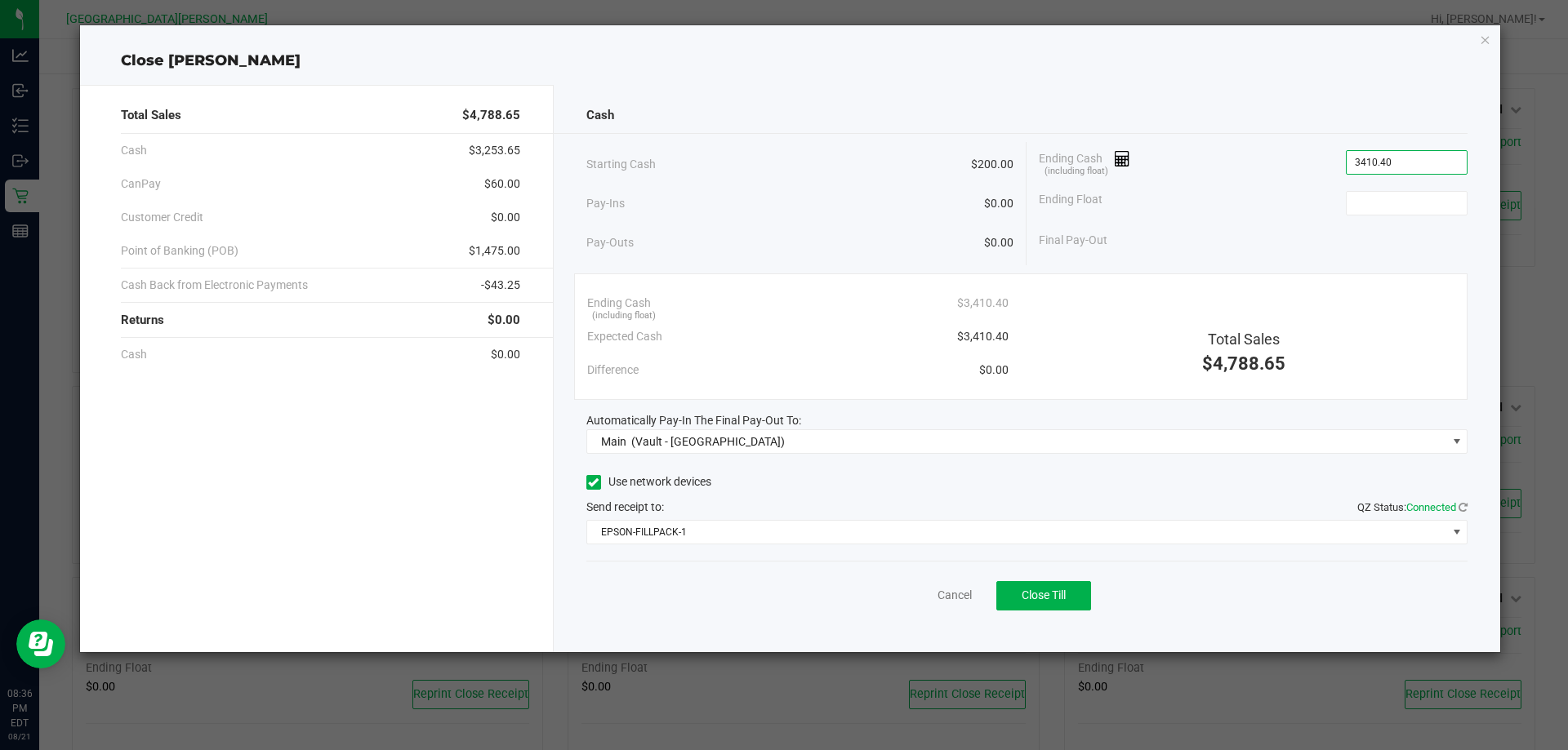
type input "$3,410.40"
type input "$200.00"
click at [1065, 598] on span "Close Till" at bounding box center [1044, 595] width 44 height 13
click at [929, 598] on link "Dismiss" at bounding box center [919, 595] width 39 height 18
